Goal: Use online tool/utility: Use online tool/utility

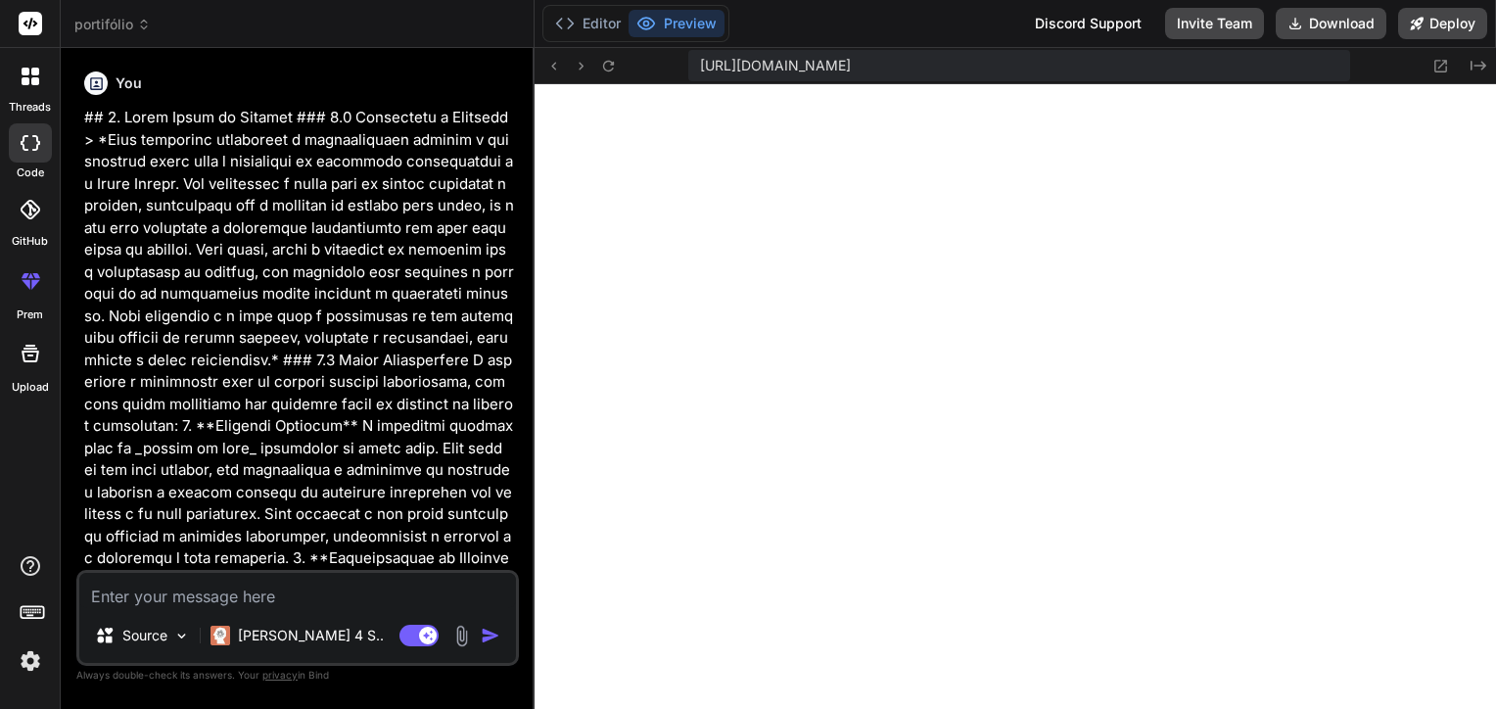
scroll to position [1560, 0]
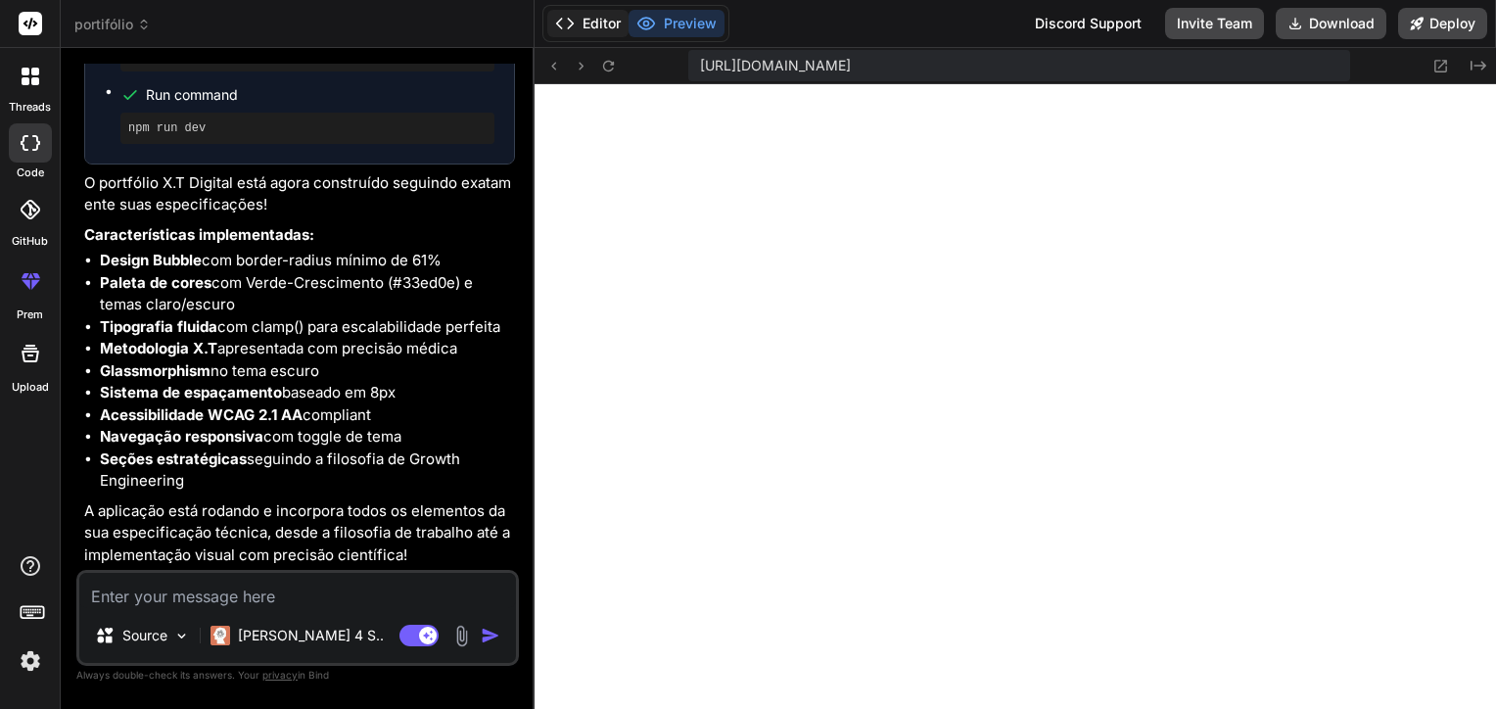
click at [595, 14] on button "Editor" at bounding box center [587, 23] width 81 height 27
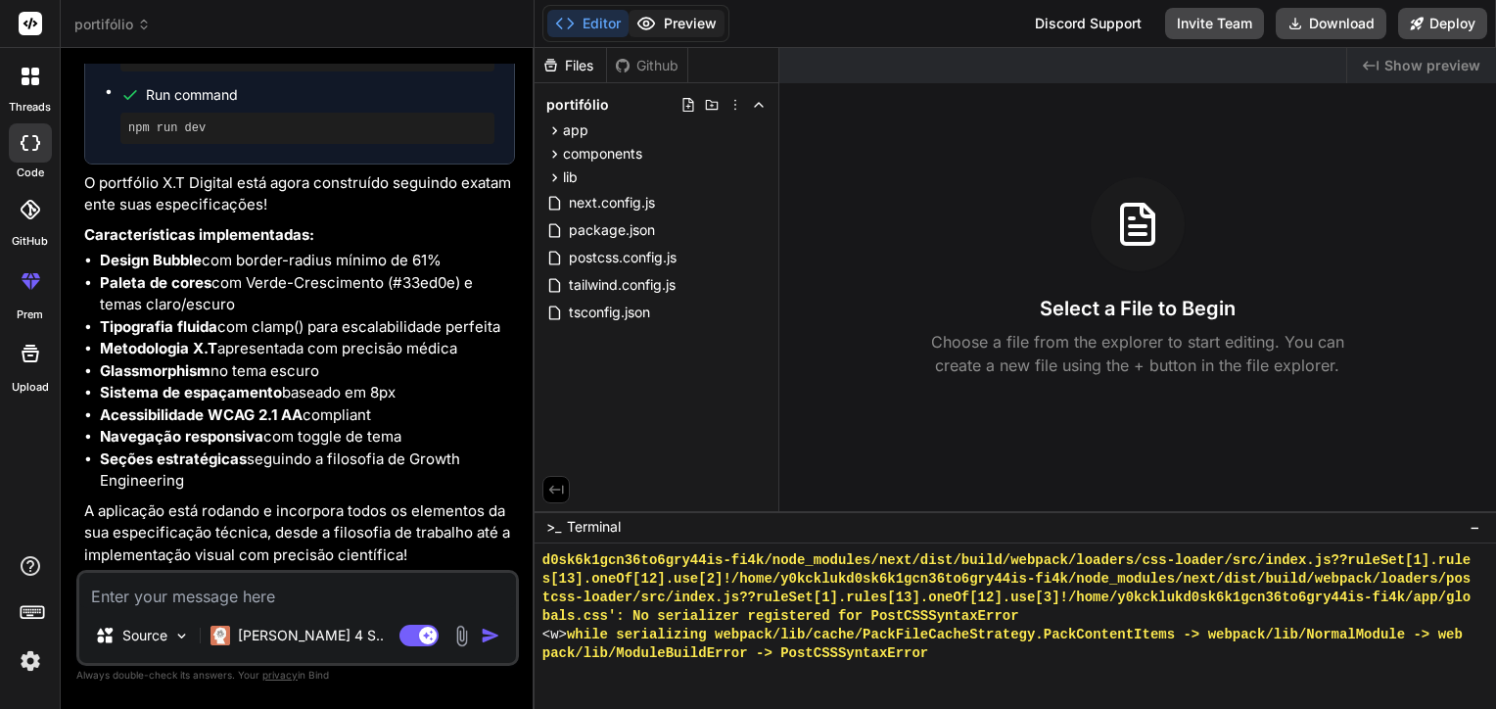
click at [673, 34] on button "Preview" at bounding box center [677, 23] width 96 height 27
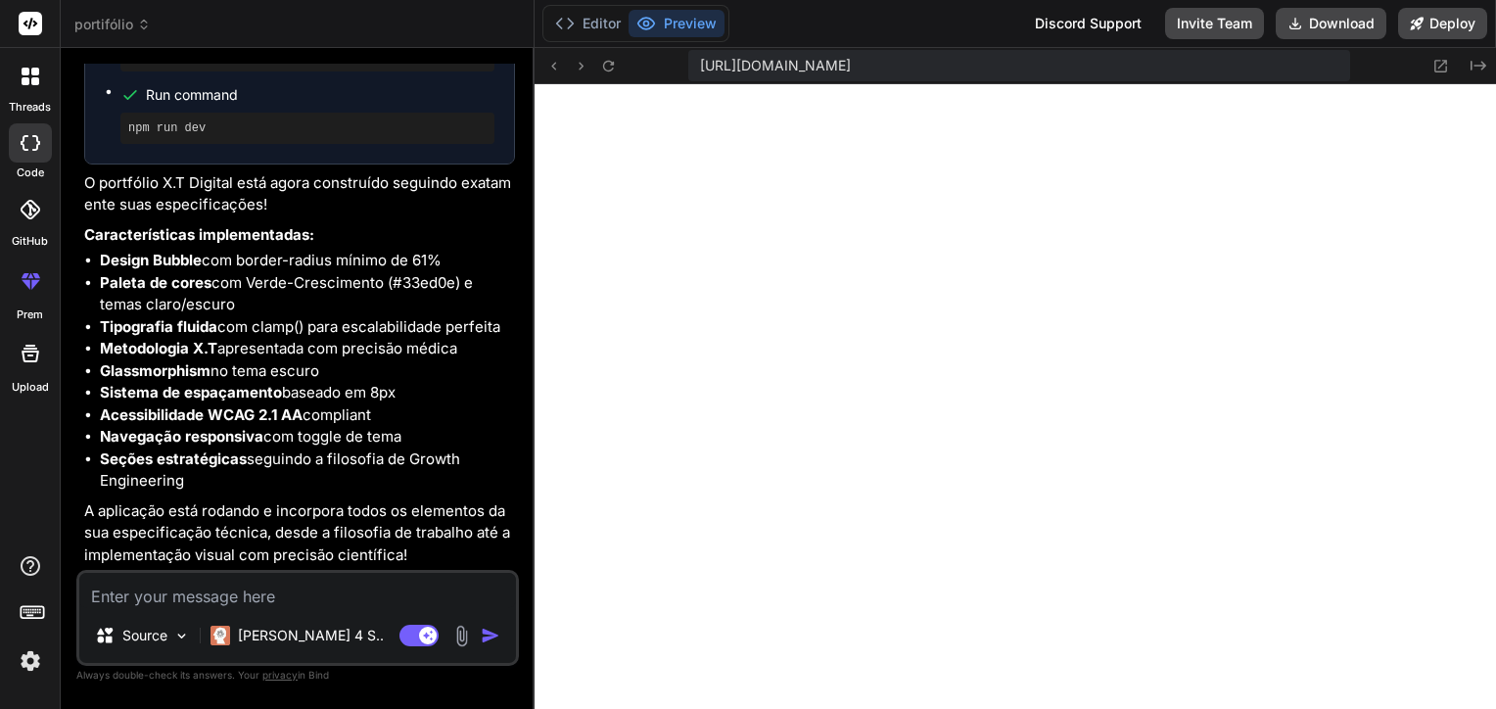
click at [300, 525] on p "A aplicação está rodando e incorpora todos os elementos da sua especificação té…" at bounding box center [299, 533] width 431 height 67
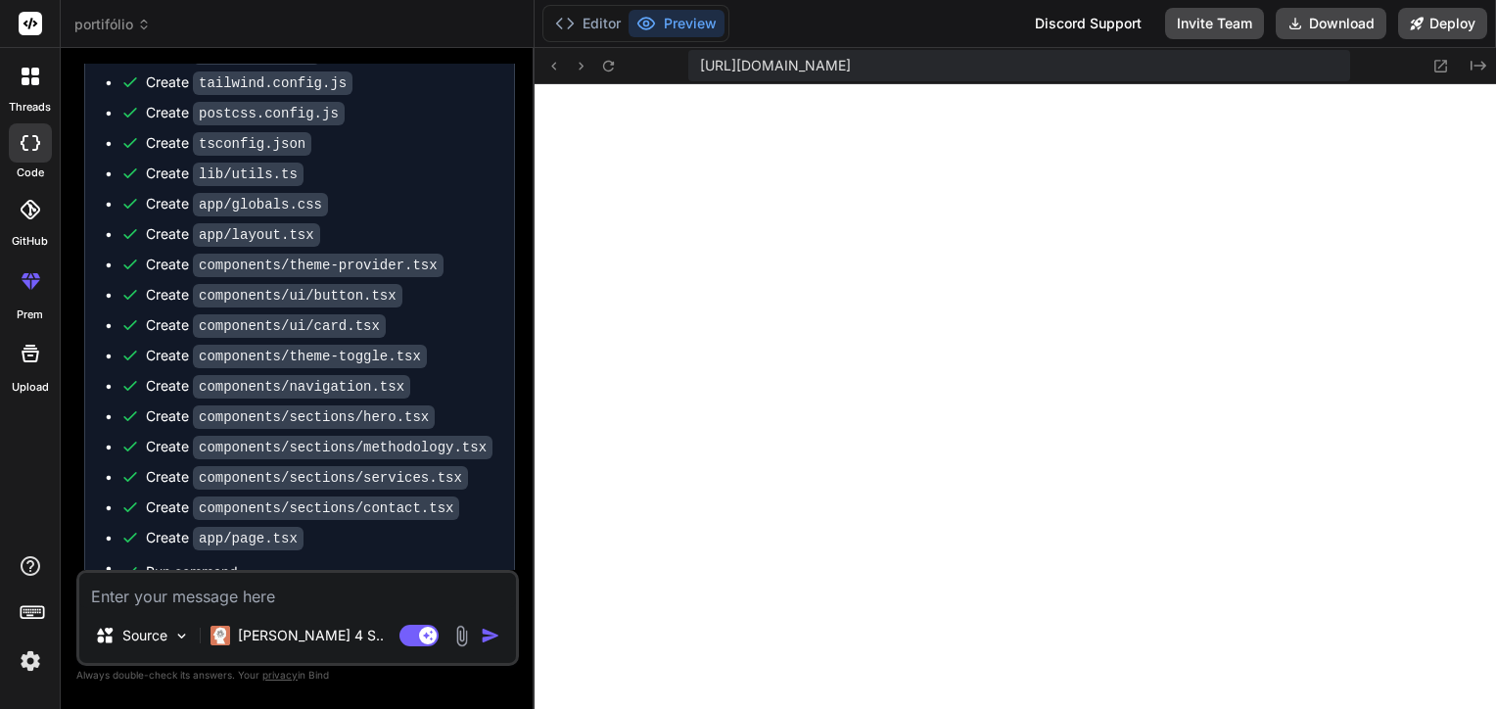
scroll to position [5602, 0]
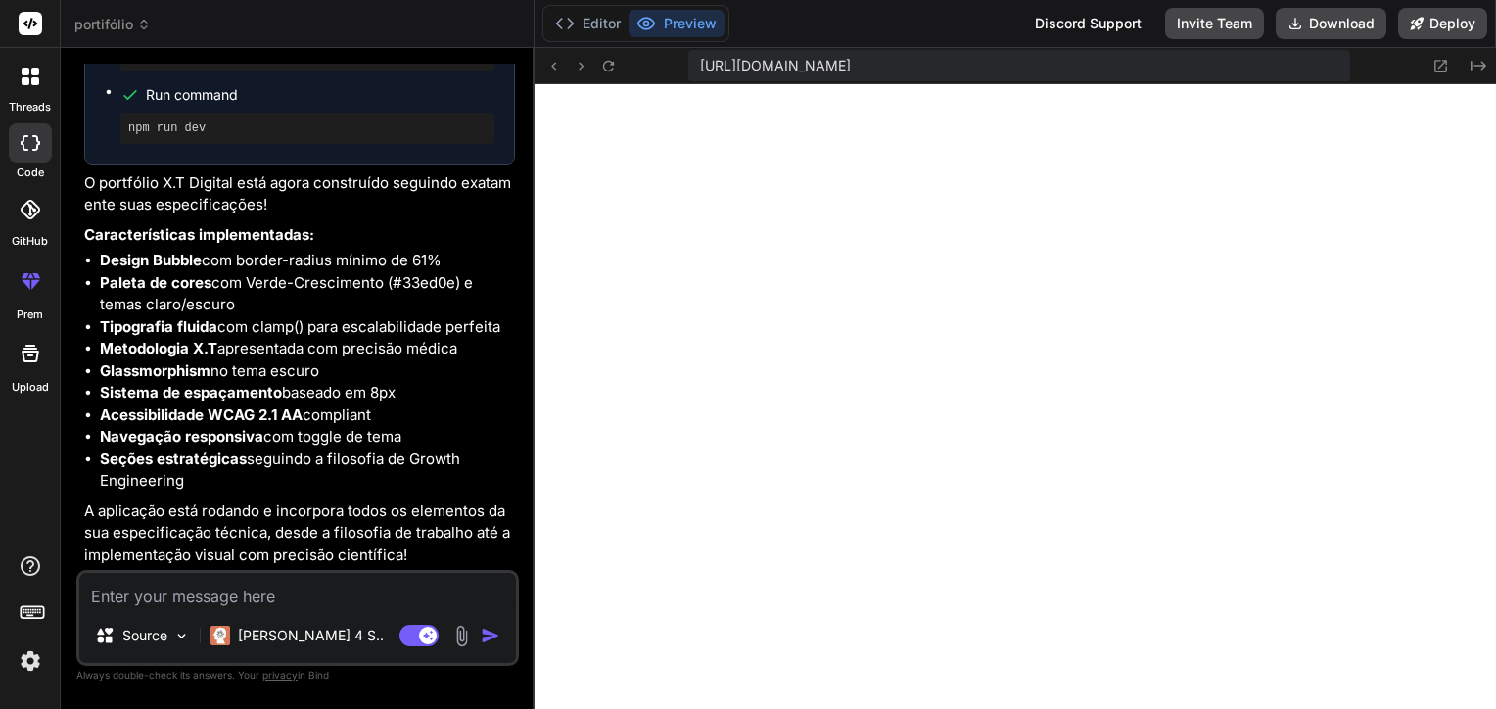
click at [851, 64] on span "[URL][DOMAIN_NAME]" at bounding box center [775, 66] width 151 height 20
click at [1481, 70] on icon at bounding box center [1479, 66] width 16 height 10
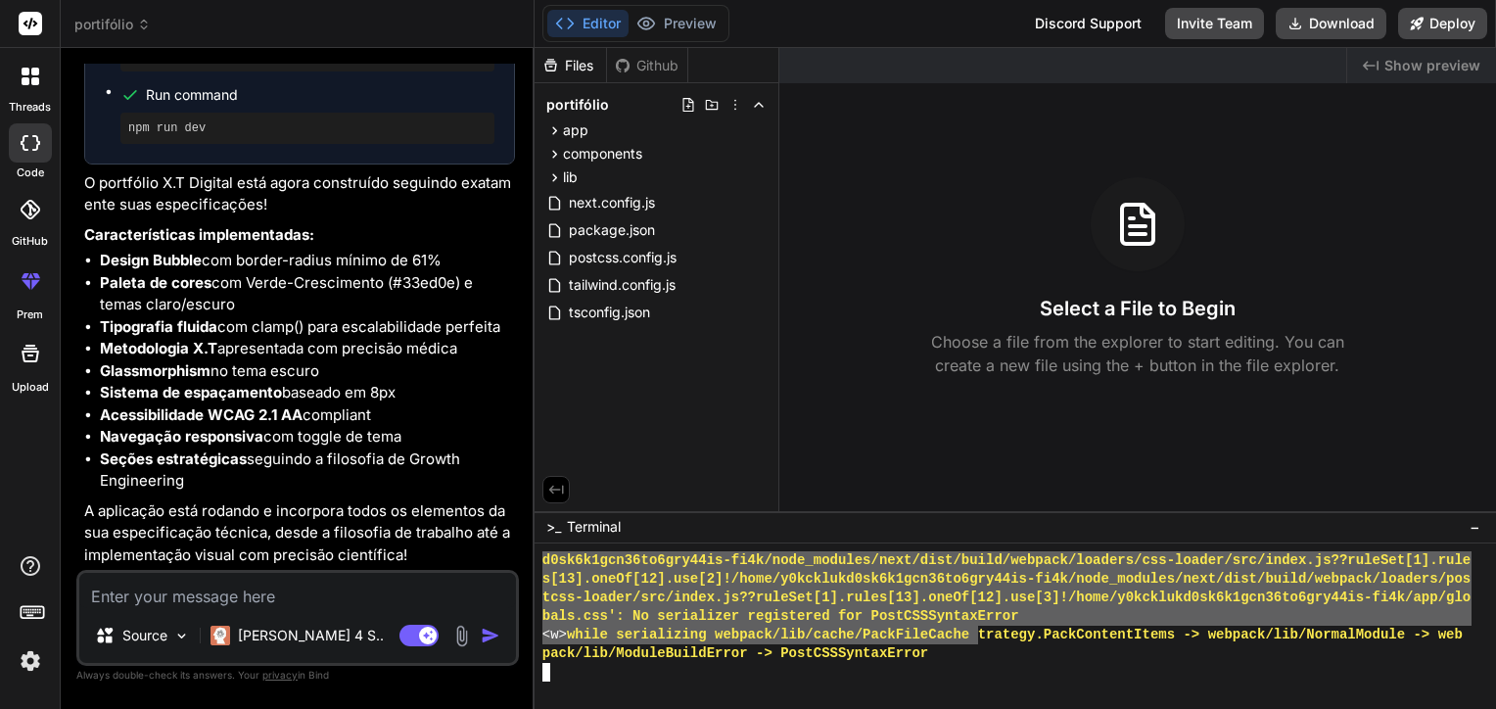
drag, startPoint x: 981, startPoint y: 641, endPoint x: 545, endPoint y: 440, distance: 480.1
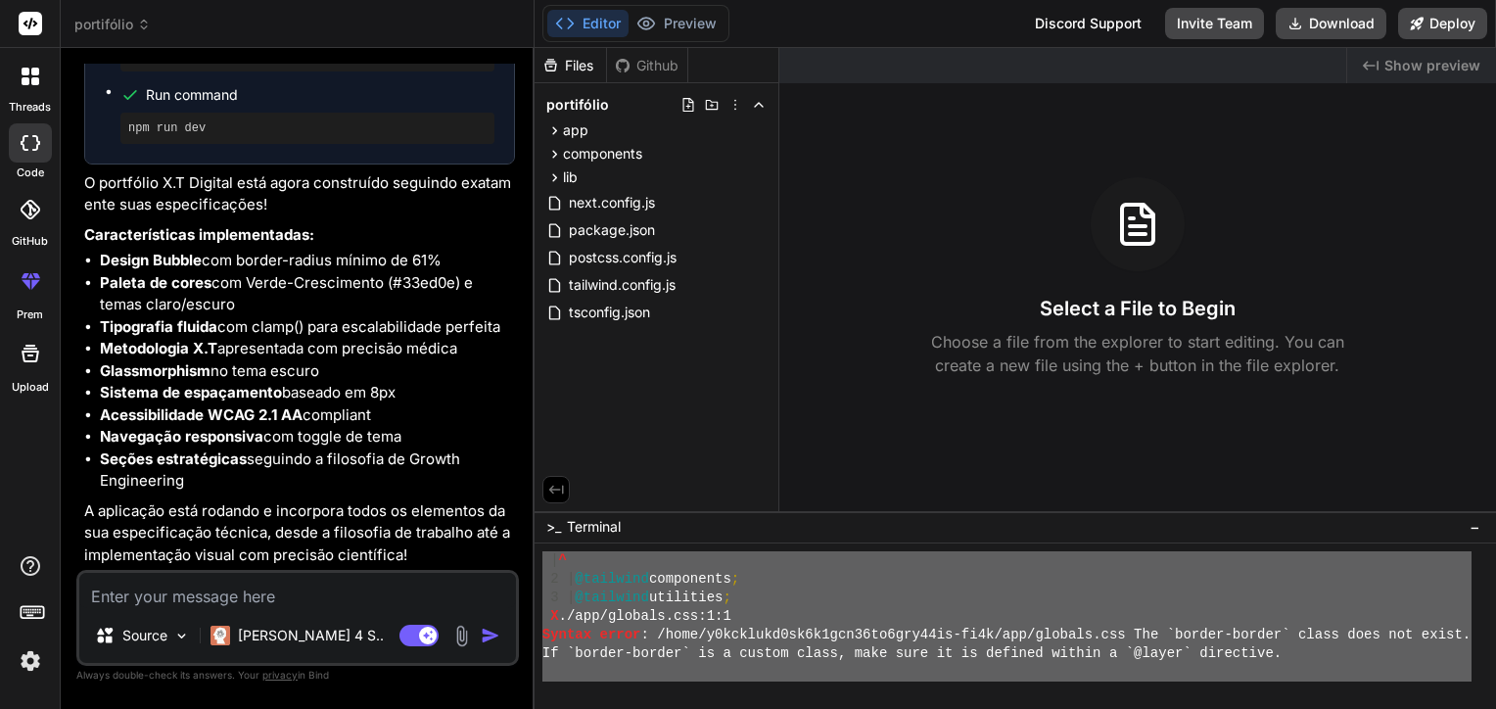
scroll to position [1598, 0]
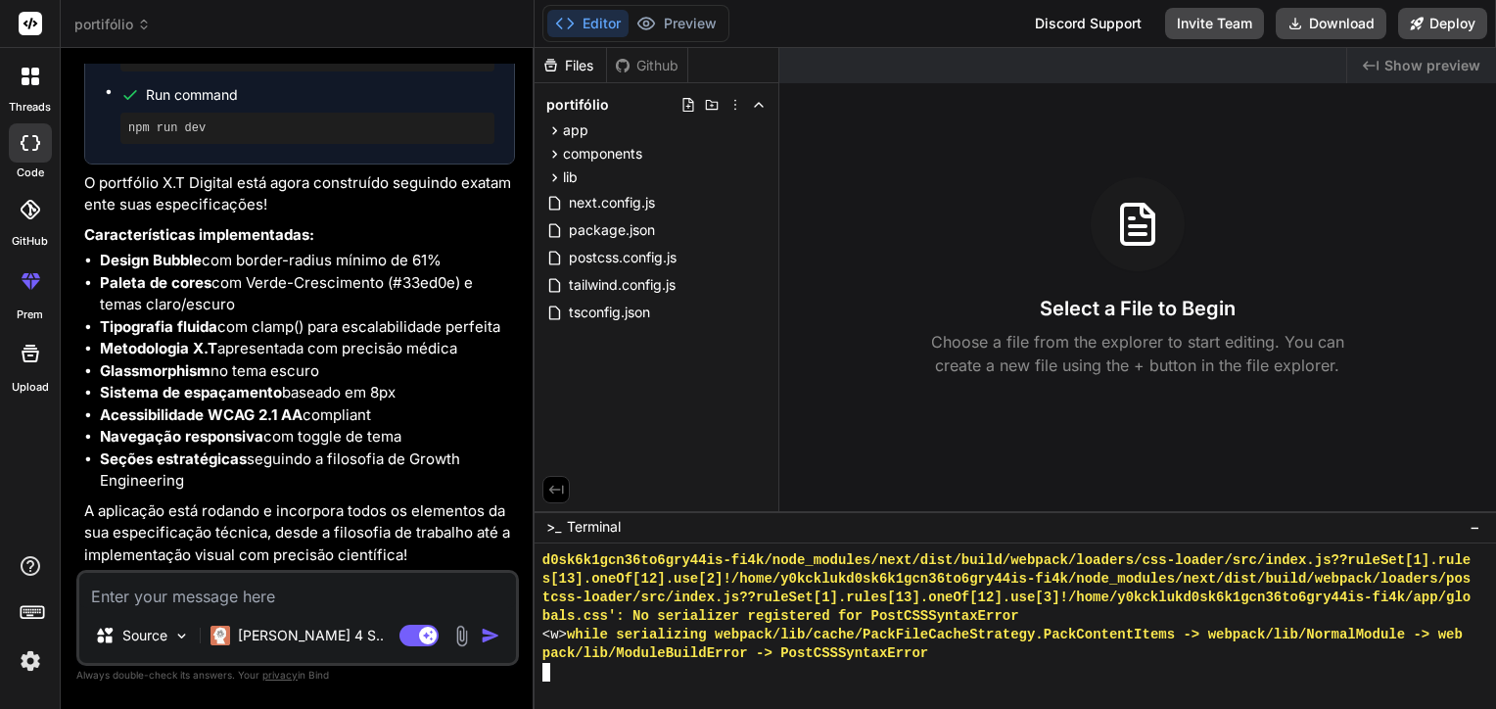
click at [1140, 646] on div "pack/lib/ModuleBuildError -> PostCSSSyntaxError" at bounding box center [1006, 653] width 929 height 19
click at [590, 78] on div "Files" at bounding box center [571, 65] width 72 height 35
click at [640, 62] on div "Github" at bounding box center [647, 66] width 80 height 20
click at [709, 20] on button "Preview" at bounding box center [677, 23] width 96 height 27
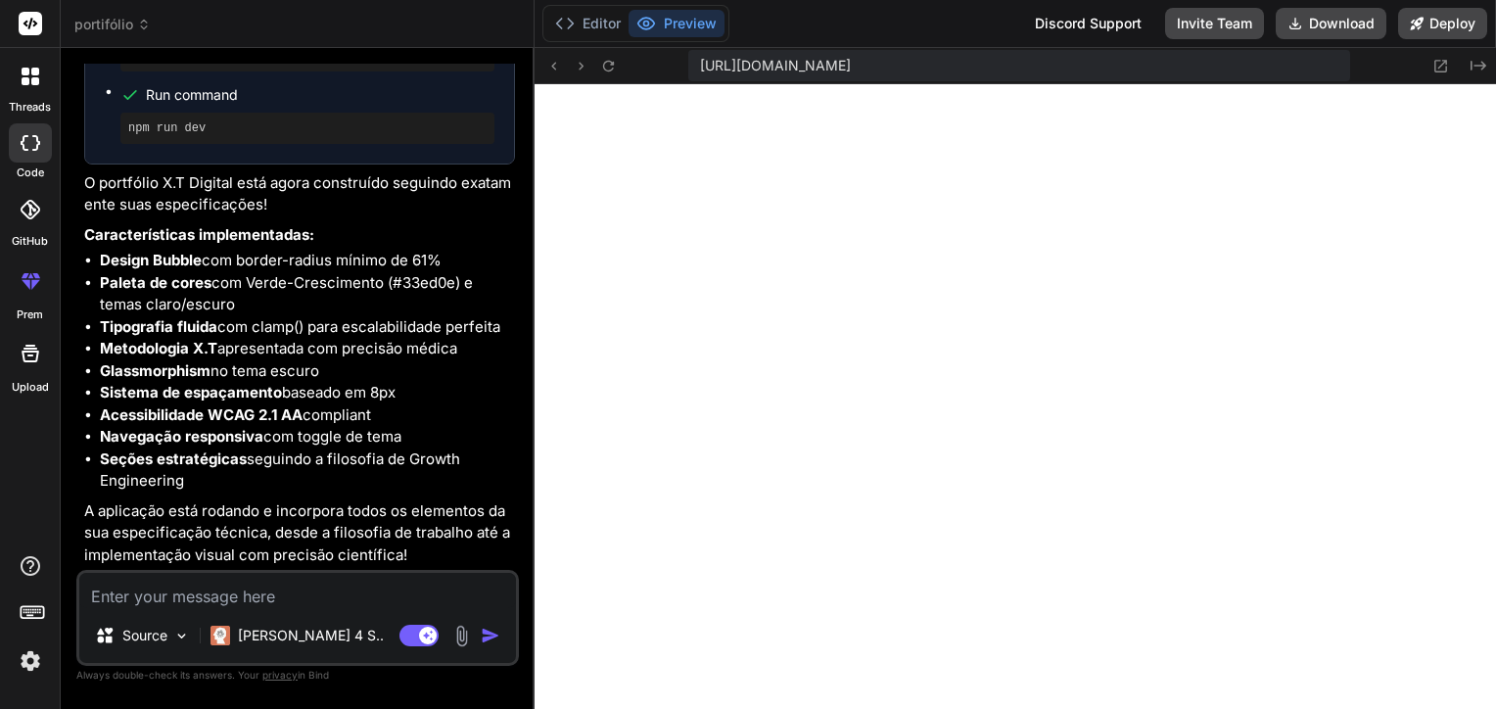
click at [337, 612] on div "Source Claude 4 S.. Agent Mode. When this toggle is activated, AI automatically…" at bounding box center [297, 618] width 443 height 96
click at [345, 580] on textarea at bounding box center [297, 590] width 437 height 35
paste textarea "Failed to compile ./components/navigation.tsx:6:0 Module not found: Can't resol…"
type textarea "Failed to compile ./components/navigation.tsx:6:0 Module not found: Can't resol…"
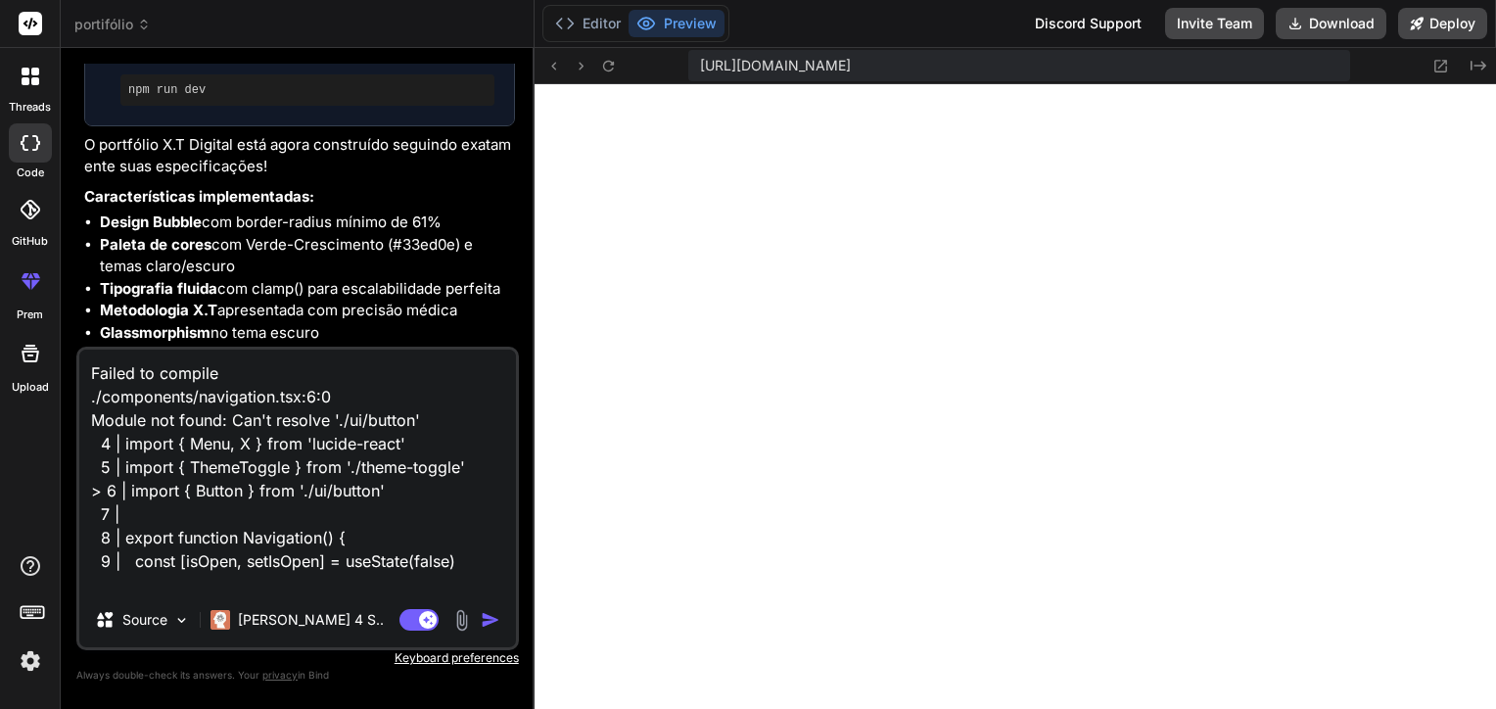
type textarea "x"
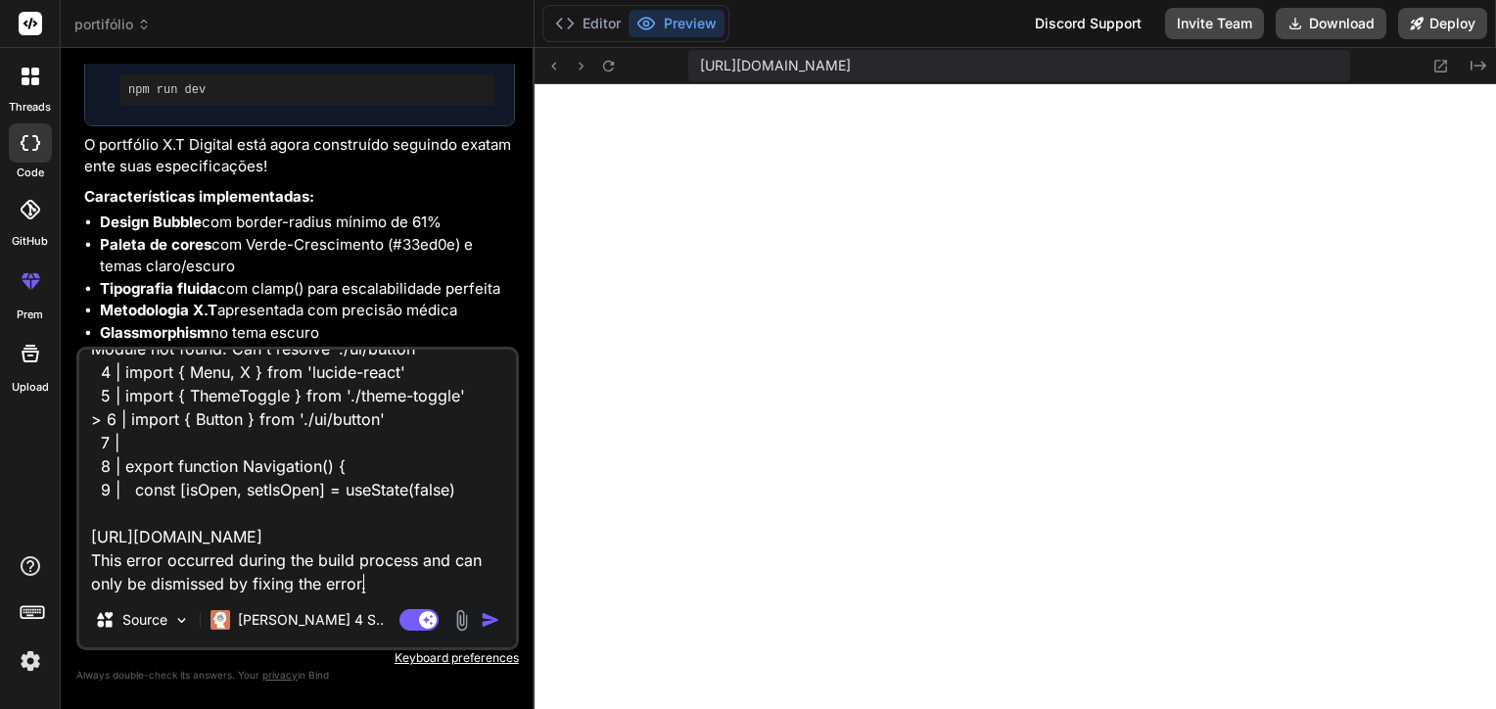
type textarea "Failed to compile ./components/navigation.tsx:6:0 Module not found: Can't resol…"
click at [478, 613] on div "Agent Mode. When this toggle is activated, AI automatically makes decisions, re…" at bounding box center [452, 619] width 113 height 23
click at [498, 616] on img "button" at bounding box center [491, 620] width 20 height 20
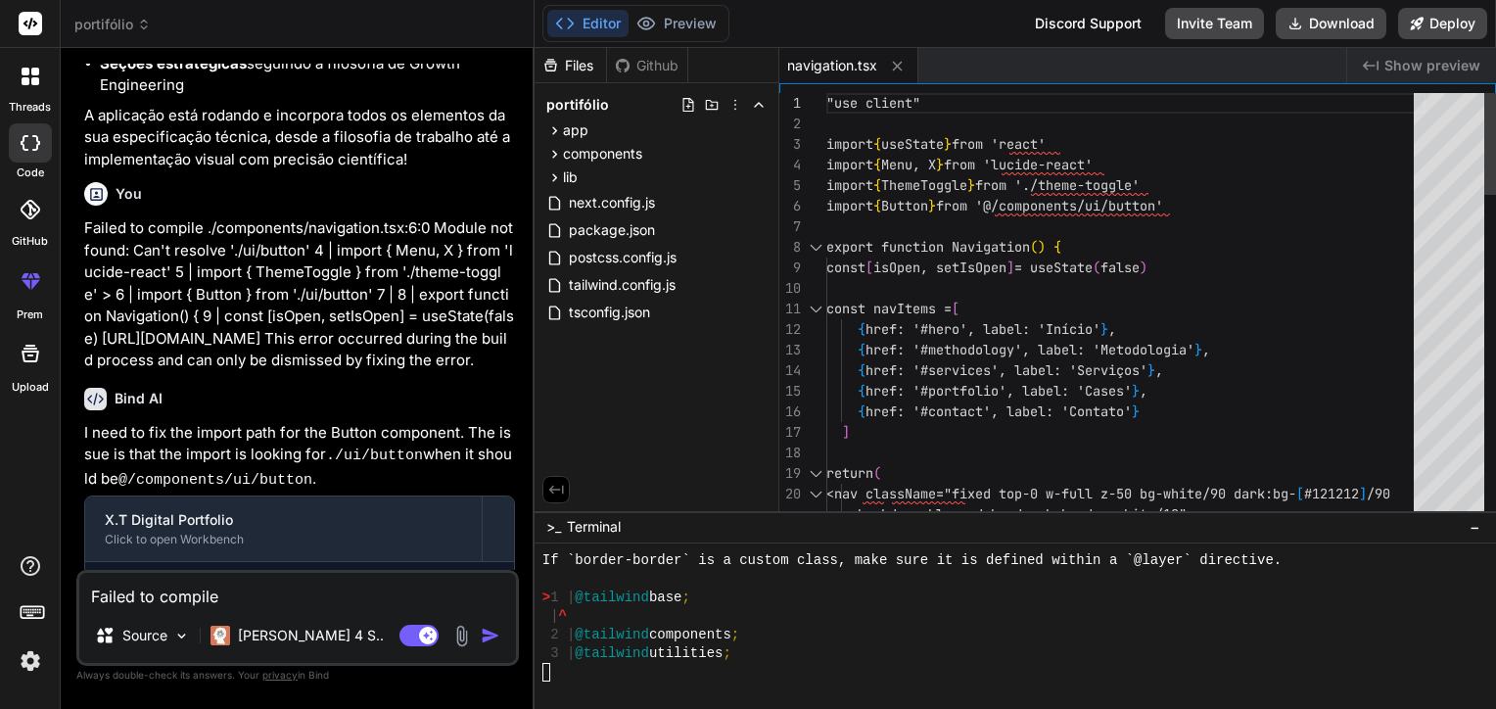
scroll to position [1748, 0]
type textarea "x"
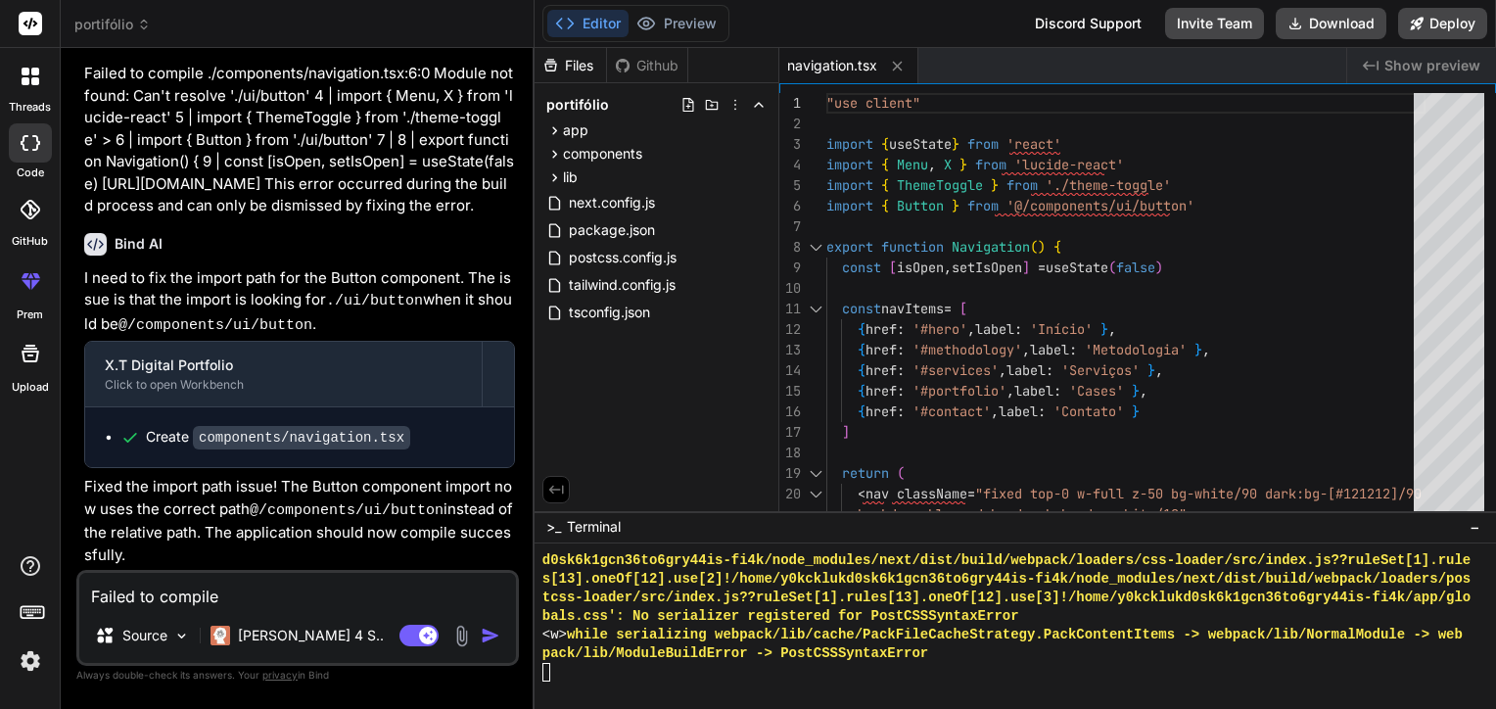
scroll to position [6168, 0]
click at [646, 24] on icon at bounding box center [646, 24] width 20 height 20
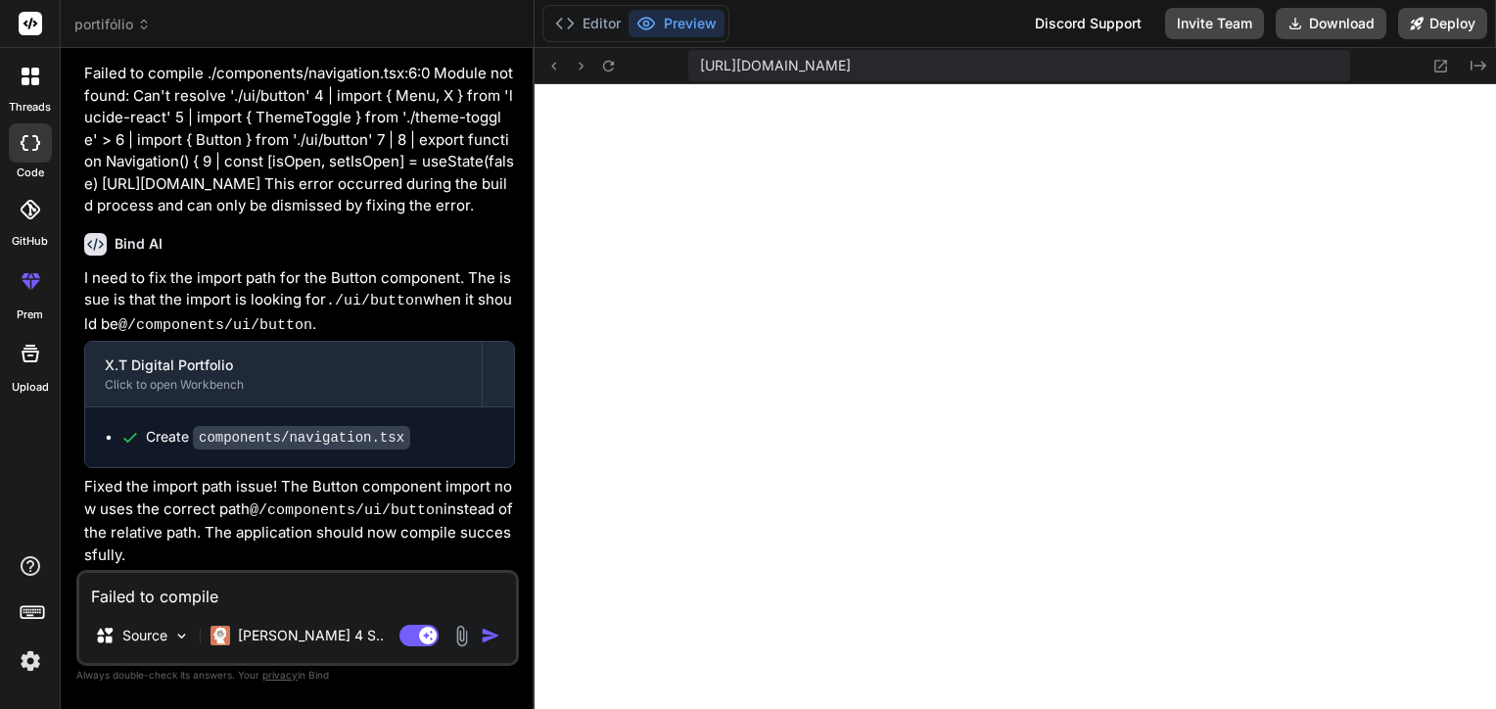
click at [386, 593] on textarea "Failed to compile ./components/navigation.tsx:6:0 Module not found: Can't resol…" at bounding box center [297, 590] width 437 height 35
paste textarea "# Loremipsumdol Sitamet *(Consectet Adipi Elitse)* ## 8. Doeiu Tempo in Utlabor…"
type textarea "# Loremipsumdol Sitamet *(Consectet Adipi Elitse)* ## 8. Doeiu Tempo in Utlabor…"
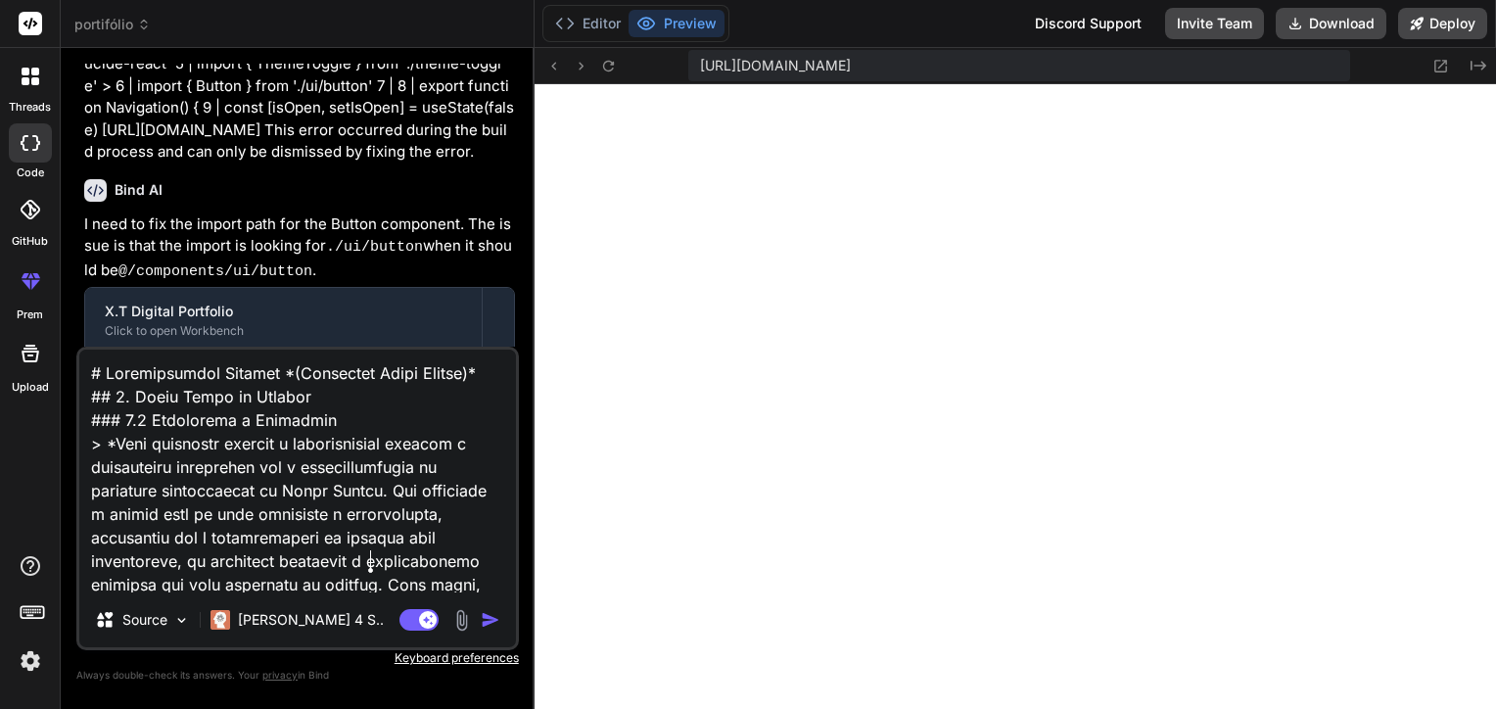
scroll to position [31091, 0]
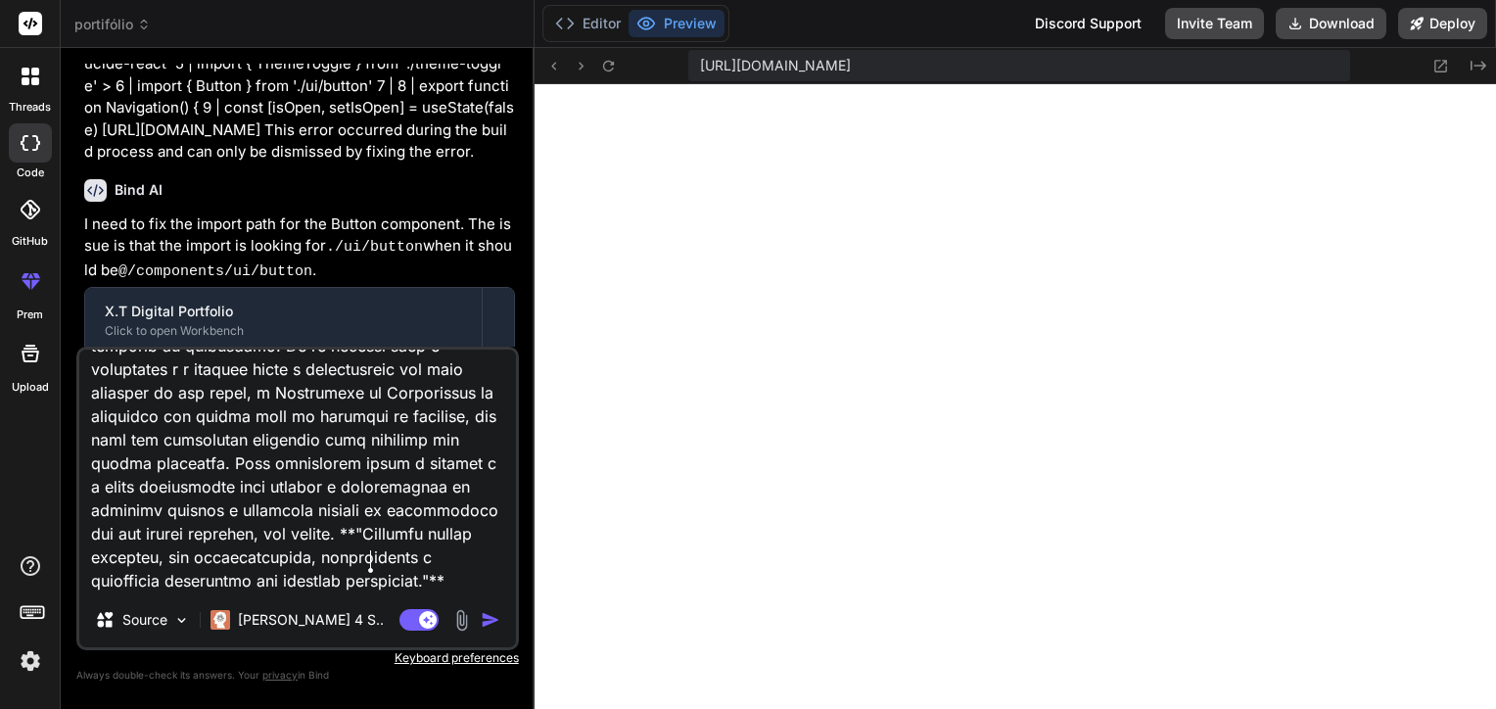
type textarea "x"
type textarea "# Loremipsumdol Sitamet *(Consectet Adipi Elitse)* ## 8. Doeiu Tempo in Utlabor…"
click at [491, 620] on img "button" at bounding box center [491, 620] width 20 height 20
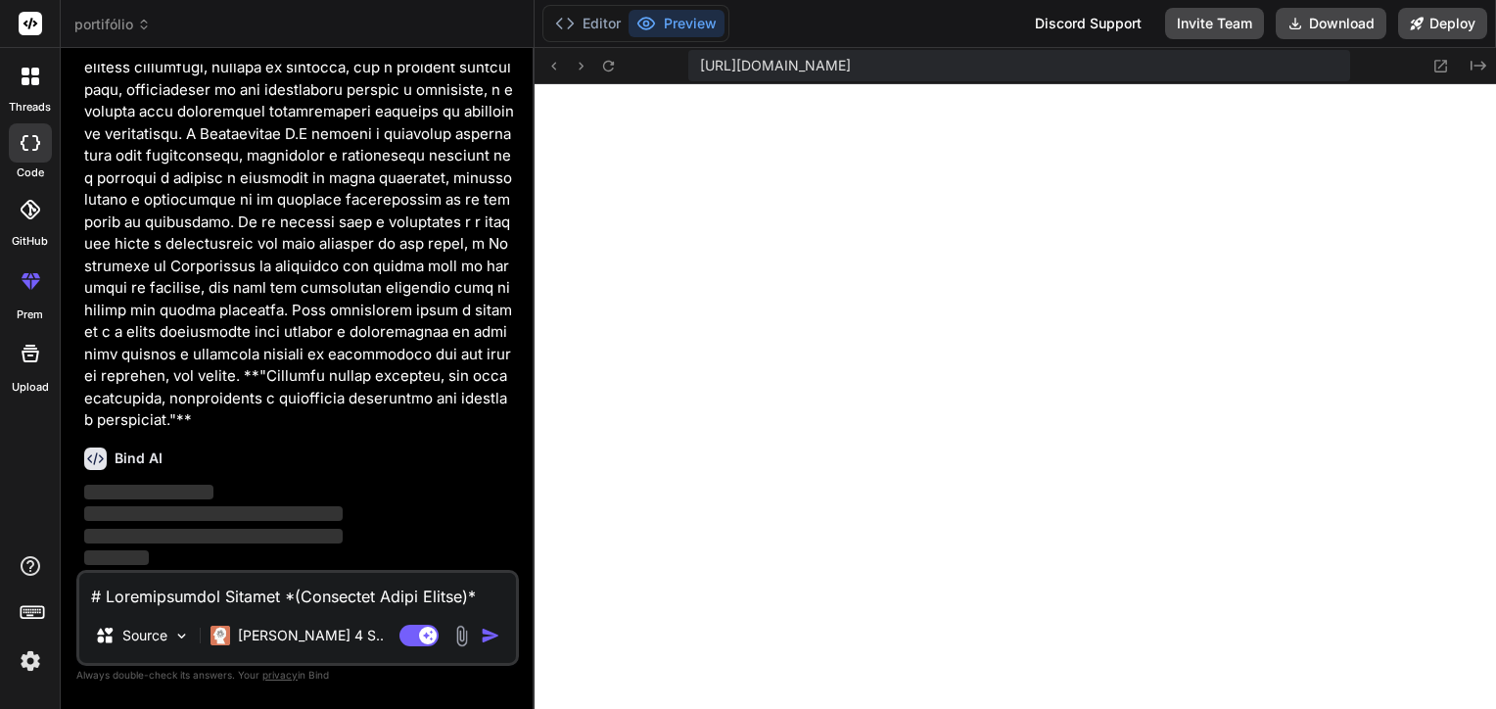
scroll to position [26684, 0]
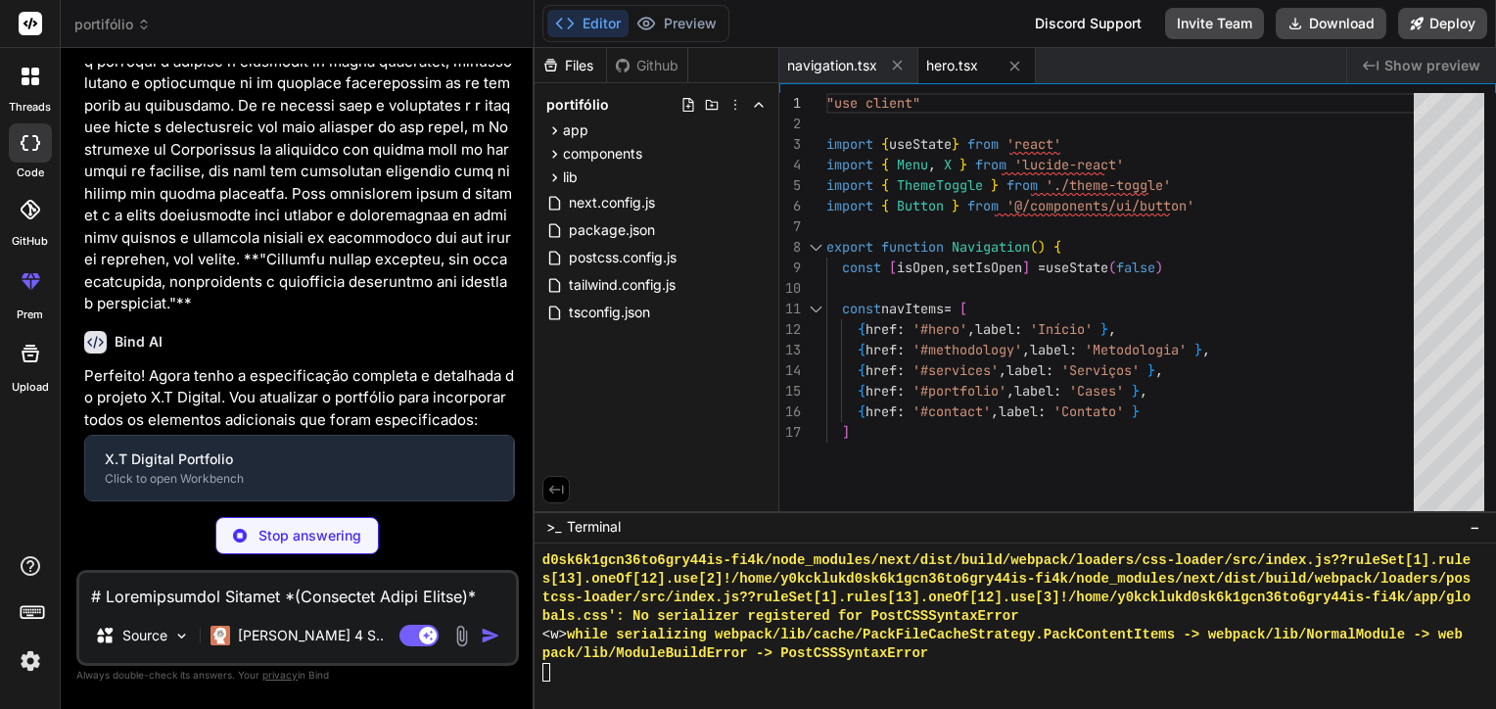
type textarea "x"
type textarea "</div> </div> </section> ) }"
type textarea "x"
type textarea ") })} </div> </div> </section> ) }"
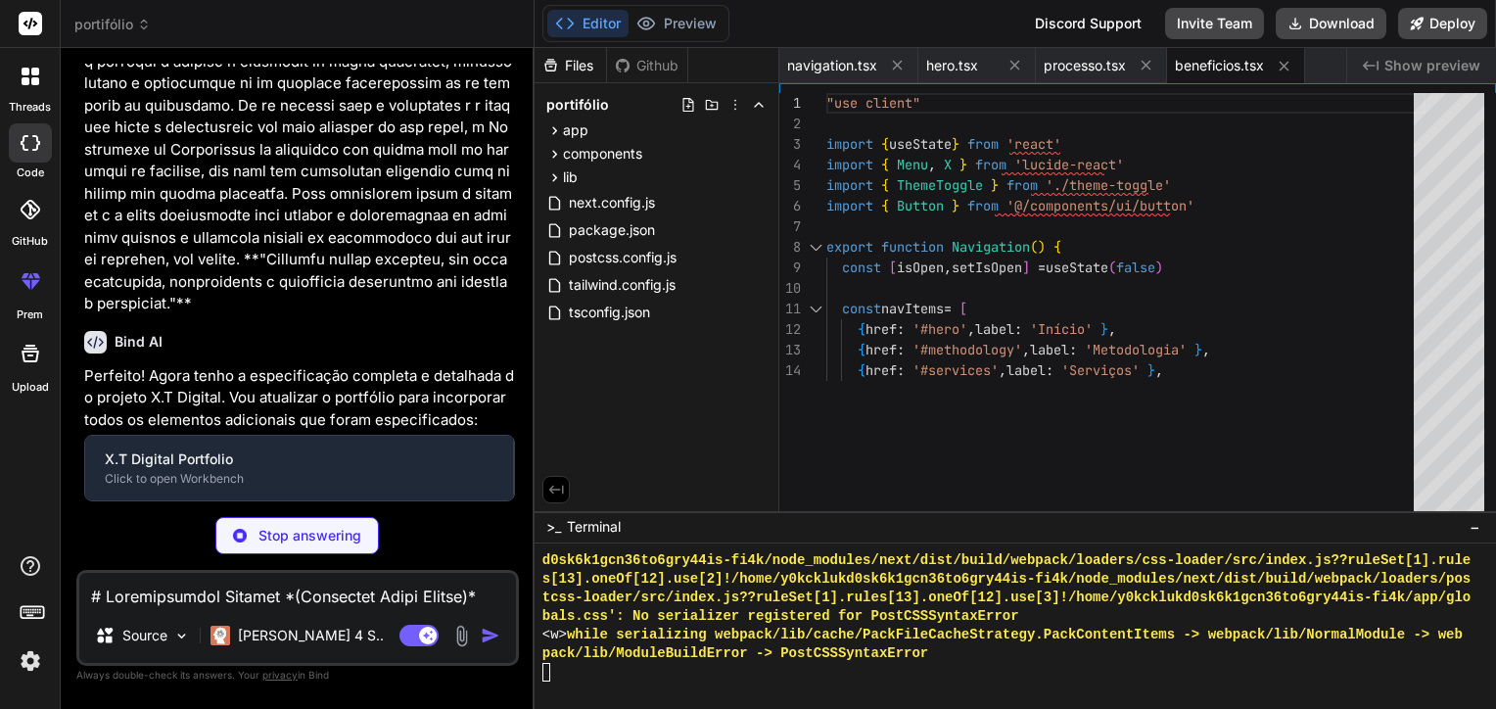
type textarea "x"
type textarea "</div> </section> ) }"
type textarea "x"
type textarea "</CardContent> </Card> ))} </div> </div> </div> </section> ) }"
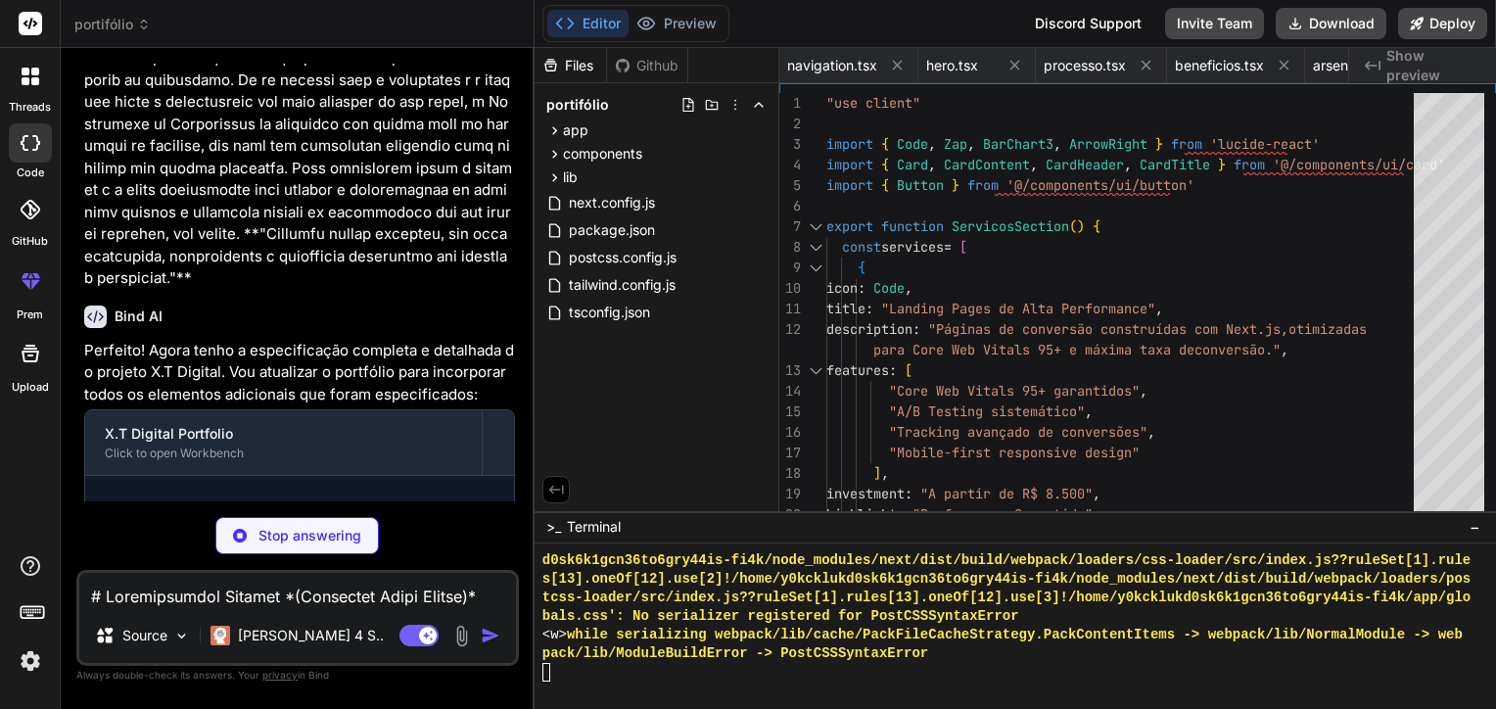
scroll to position [2162, 0]
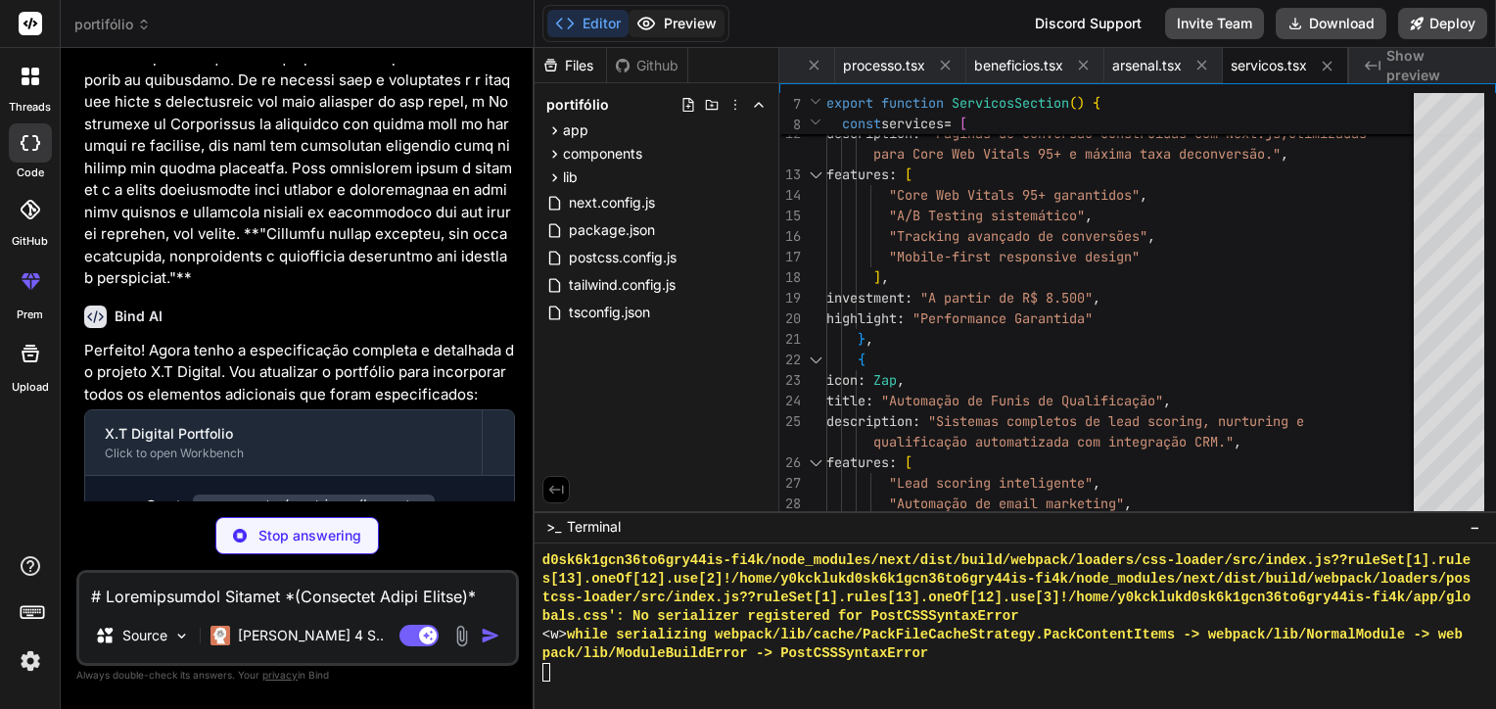
click at [659, 28] on button "Preview" at bounding box center [677, 23] width 96 height 27
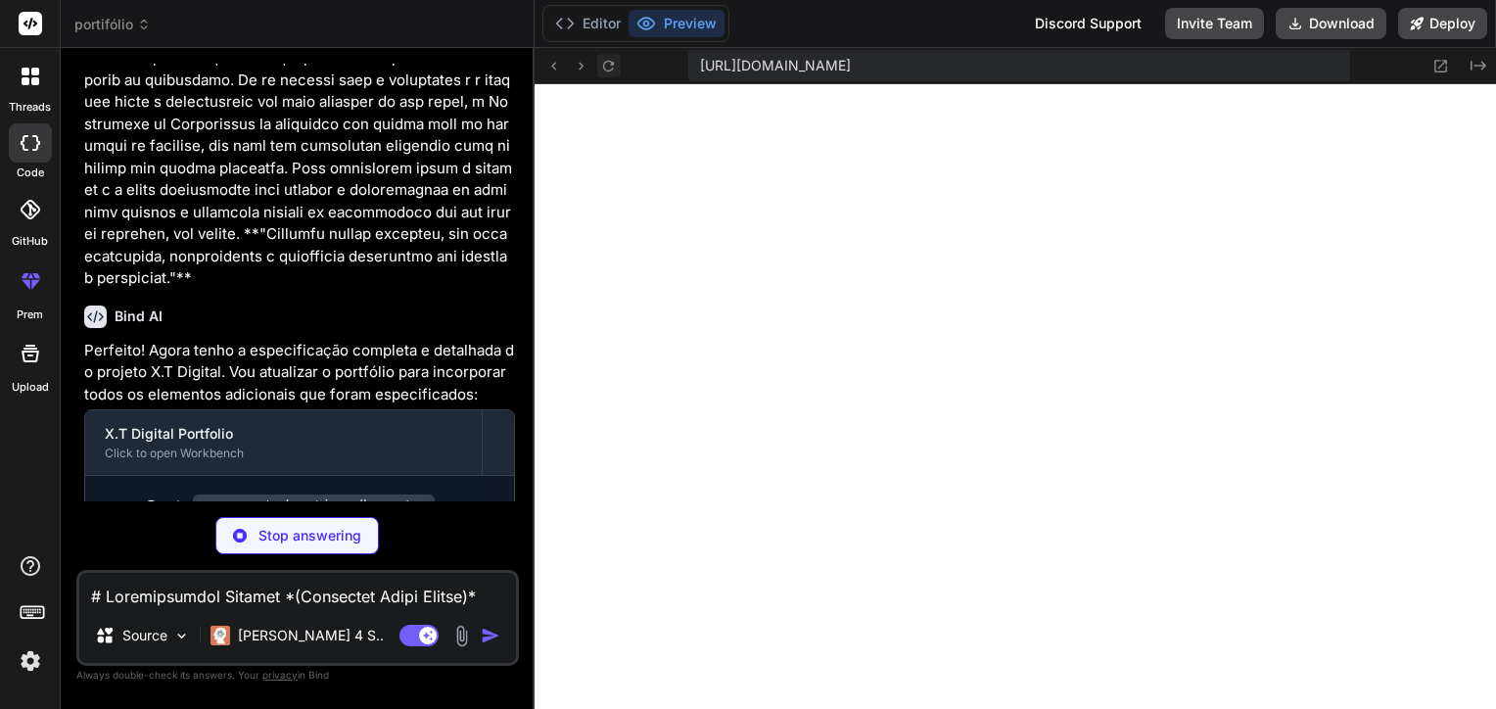
click at [615, 62] on icon at bounding box center [608, 66] width 17 height 17
type textarea "x"
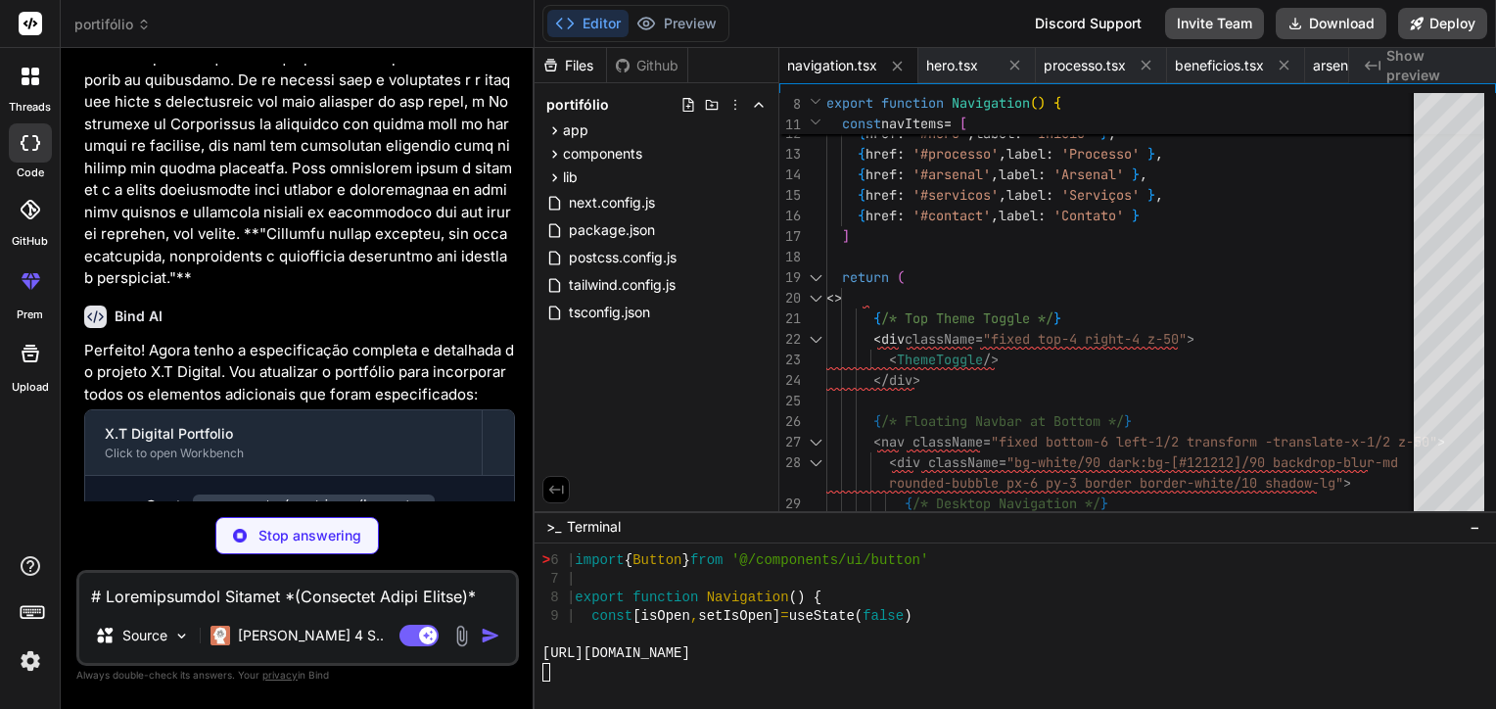
scroll to position [2500, 0]
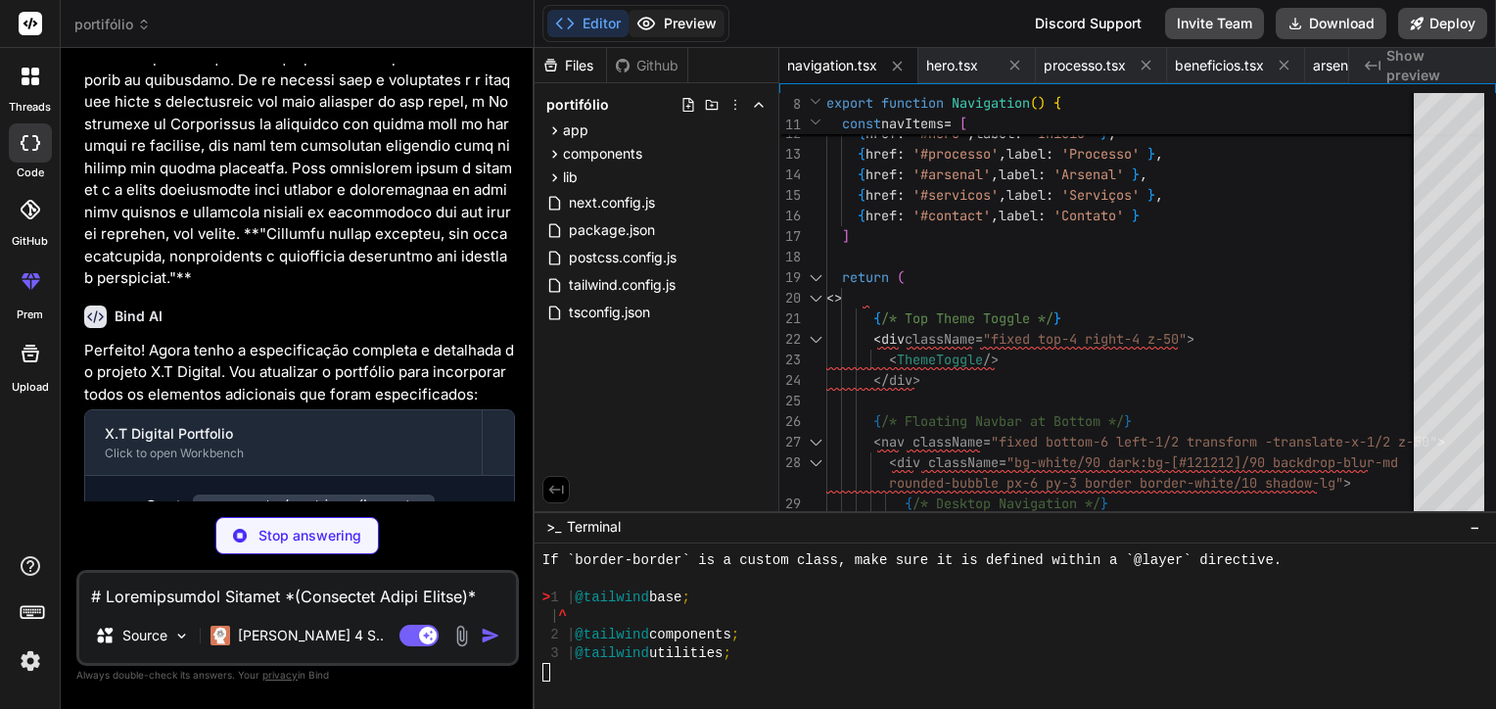
click at [705, 20] on button "Preview" at bounding box center [677, 23] width 96 height 27
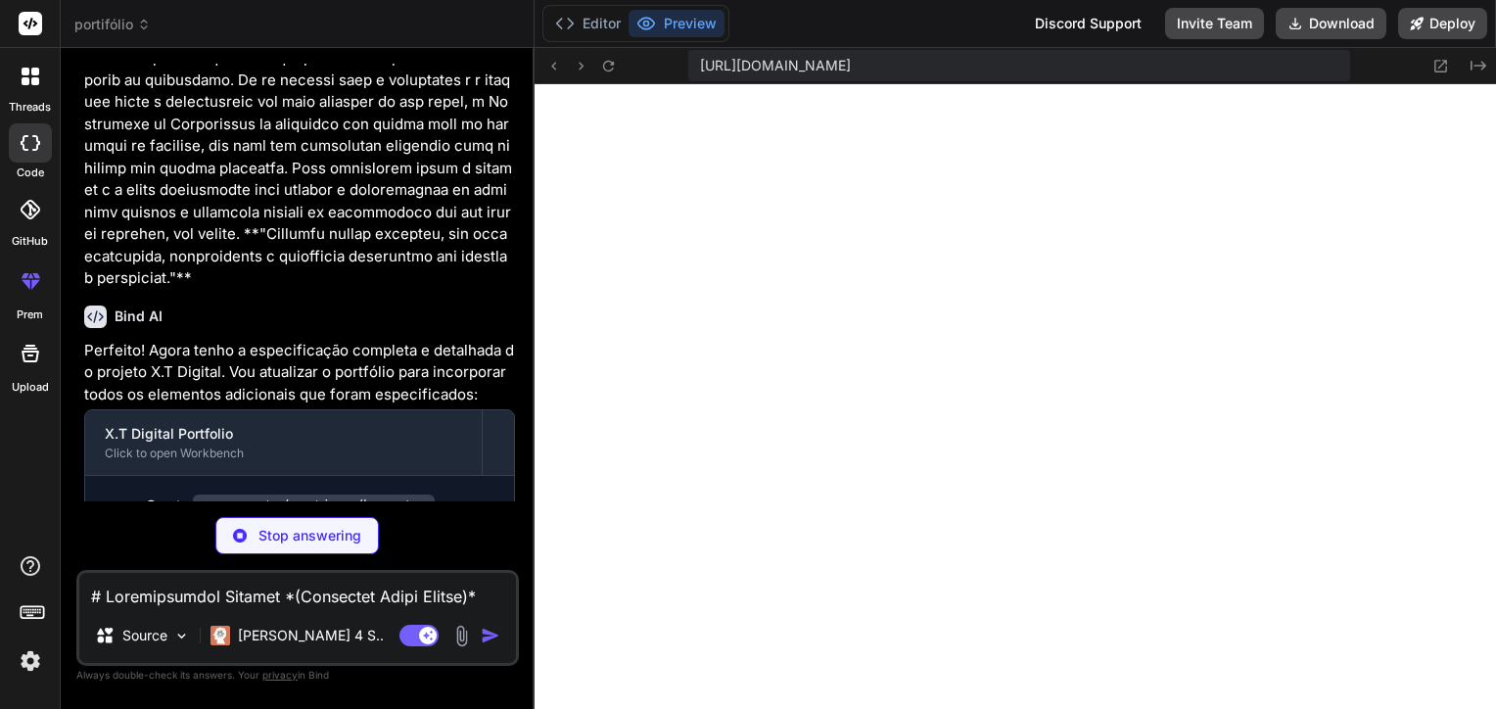
type textarea "x"
type textarea "<HeroSection /> <ProcessoSection /> <BeneficiosSection /> <ArsenalSection /> <S…"
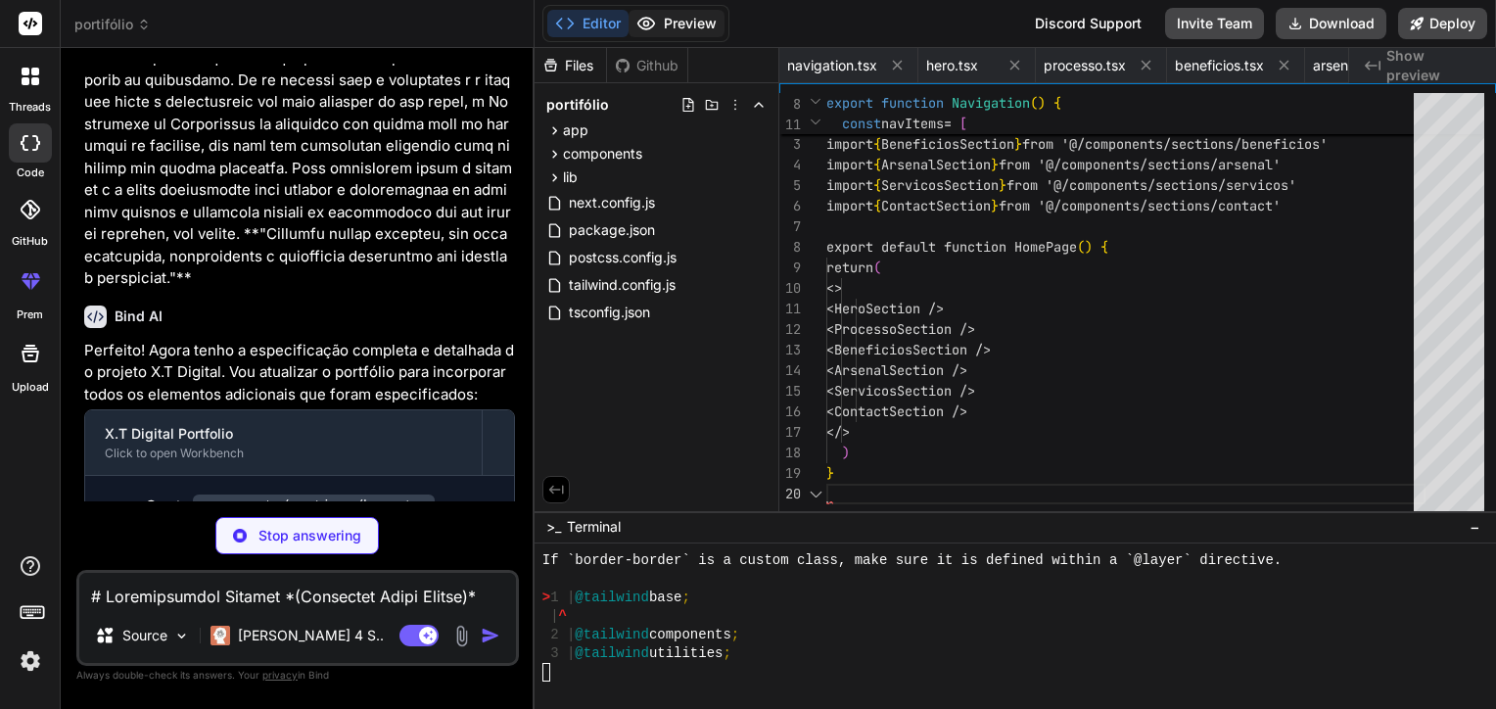
scroll to position [0, 321]
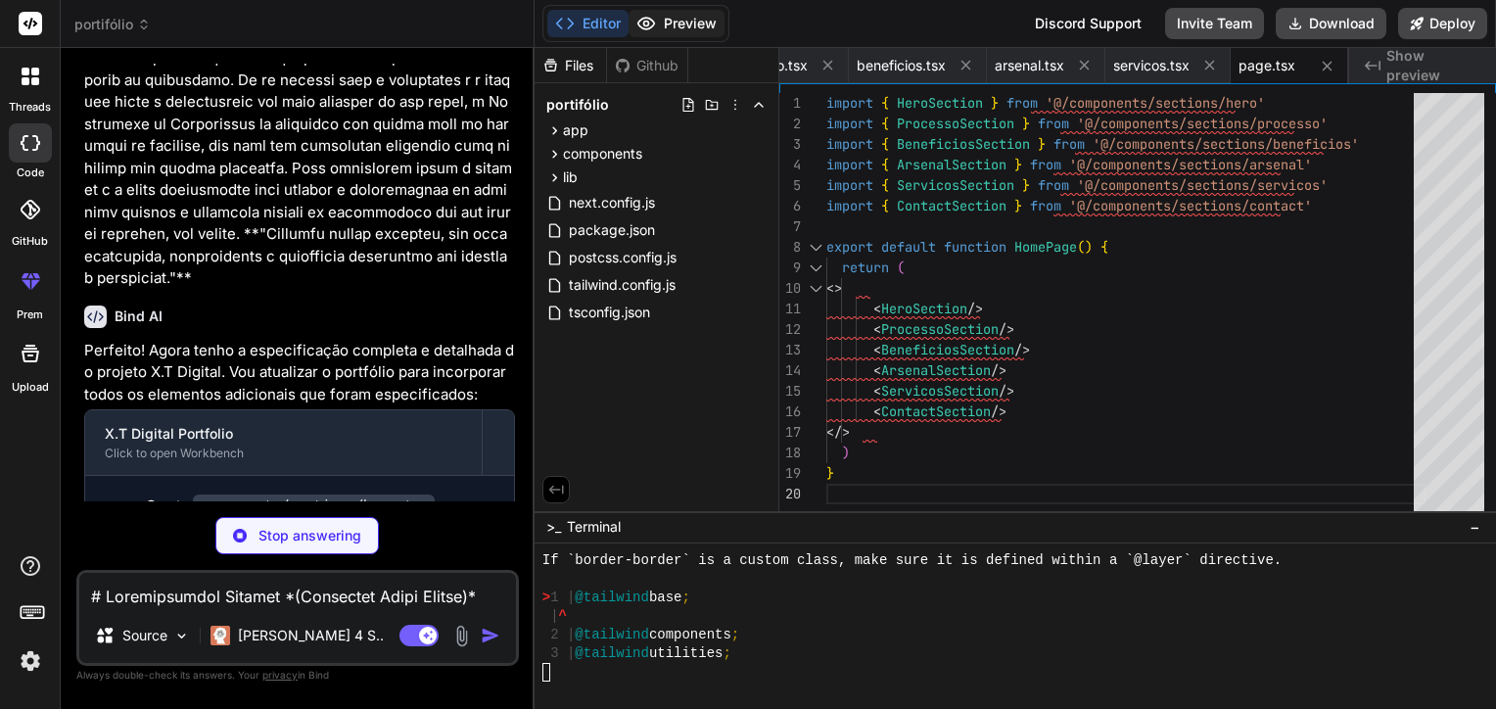
click at [705, 20] on button "Preview" at bounding box center [677, 23] width 96 height 27
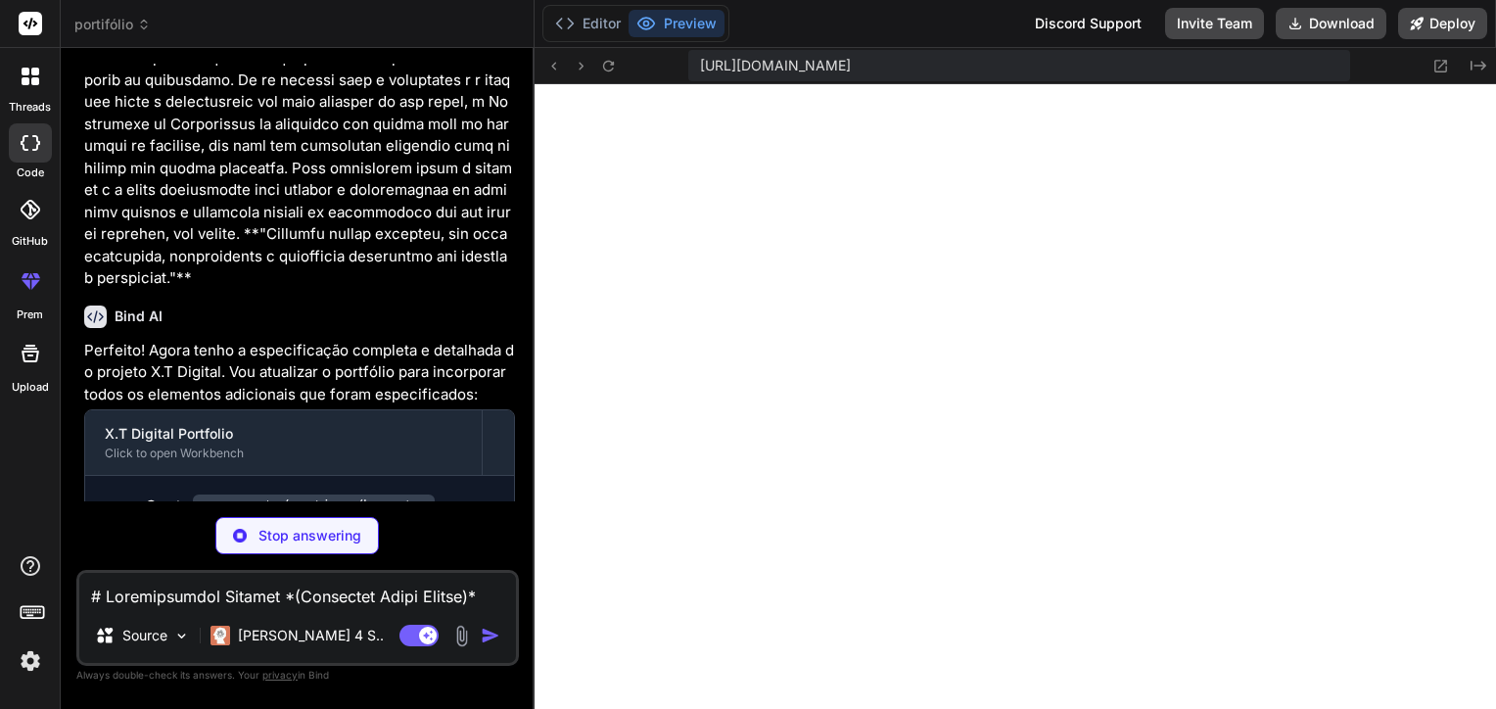
scroll to position [2651, 0]
click at [323, 533] on p "Stop answering" at bounding box center [309, 536] width 103 height 20
type textarea "x"
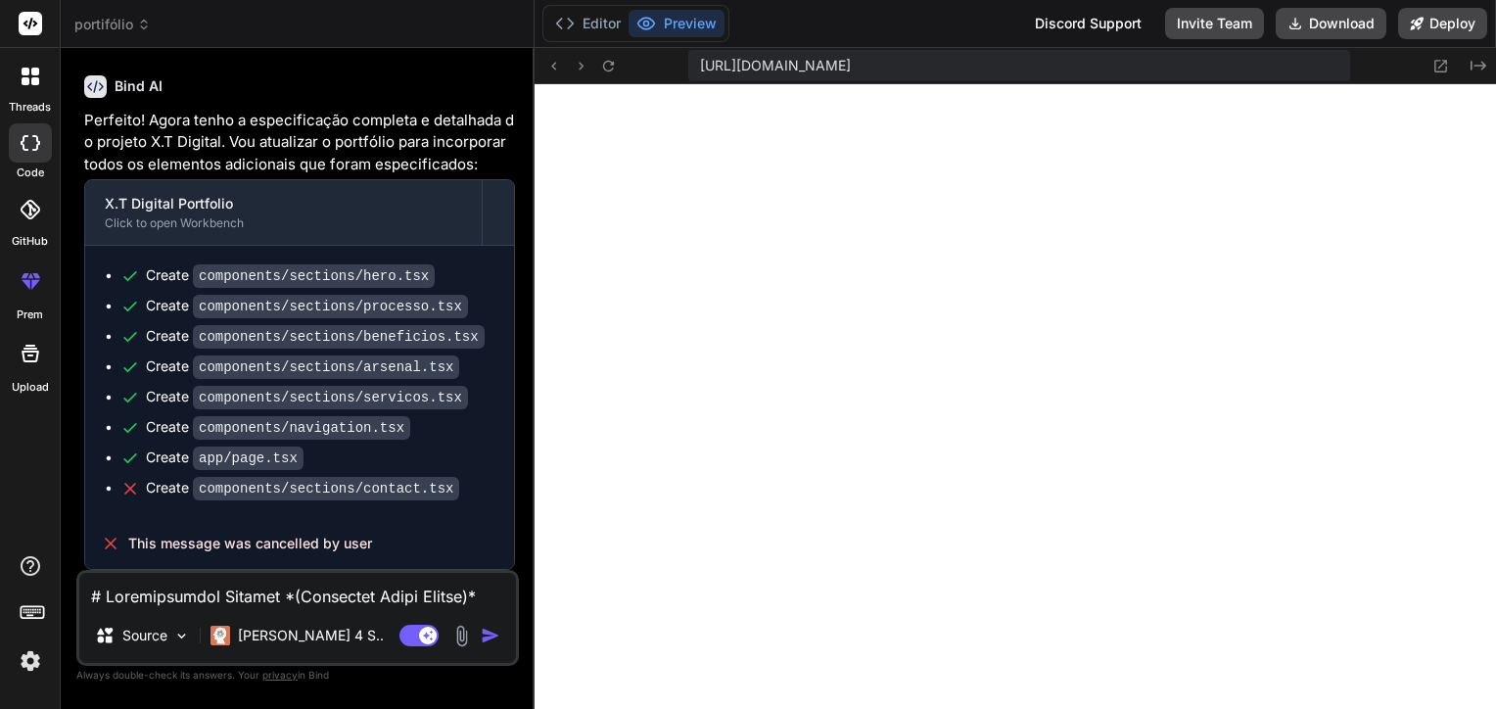
scroll to position [2782, 0]
